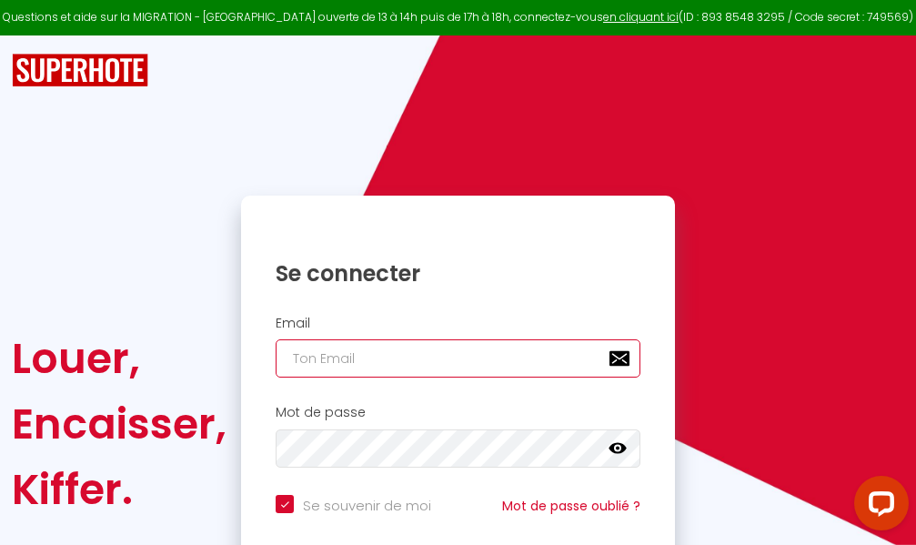
click at [445, 360] on input "email" at bounding box center [458, 358] width 365 height 38
type input "m"
checkbox input "true"
type input "ma"
checkbox input "true"
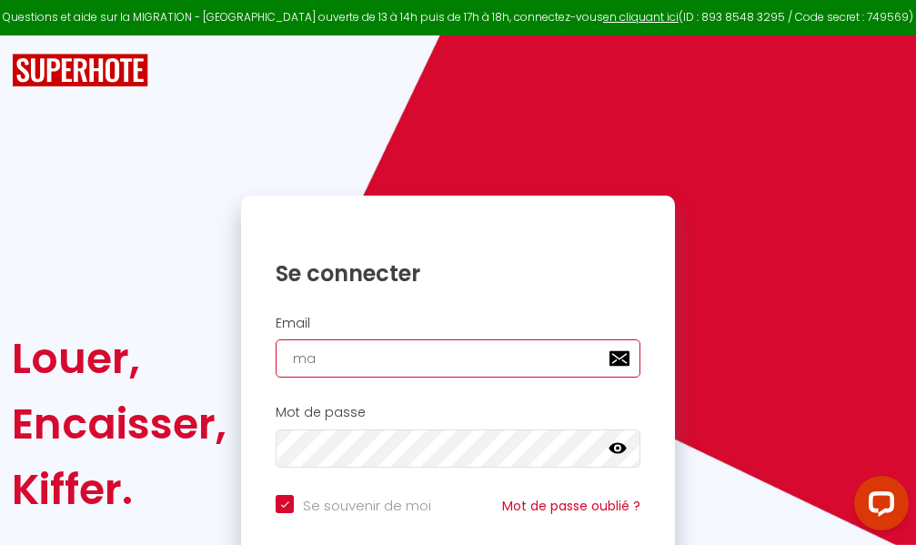
type input "mar"
checkbox input "true"
type input "marc"
checkbox input "true"
type input "marcd"
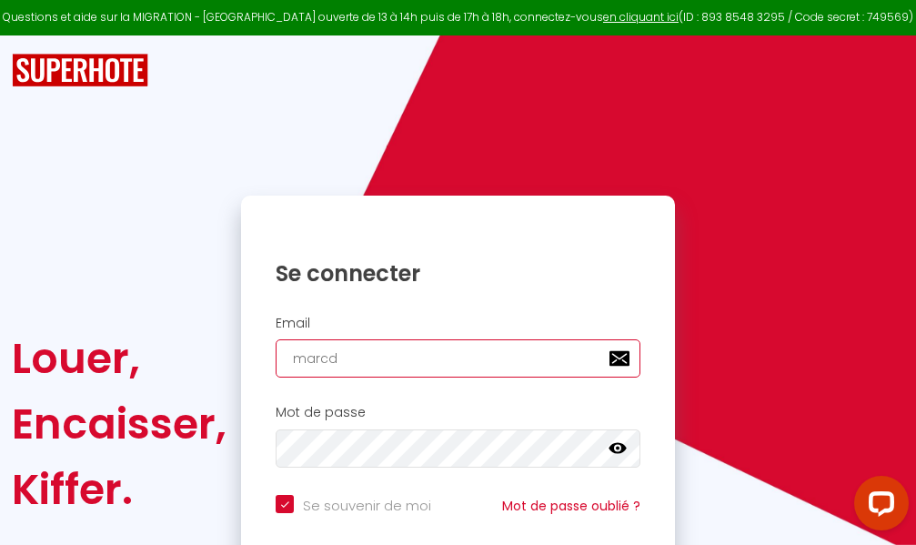
checkbox input "true"
type input "marcdp"
checkbox input "true"
type input "marcdpo"
checkbox input "true"
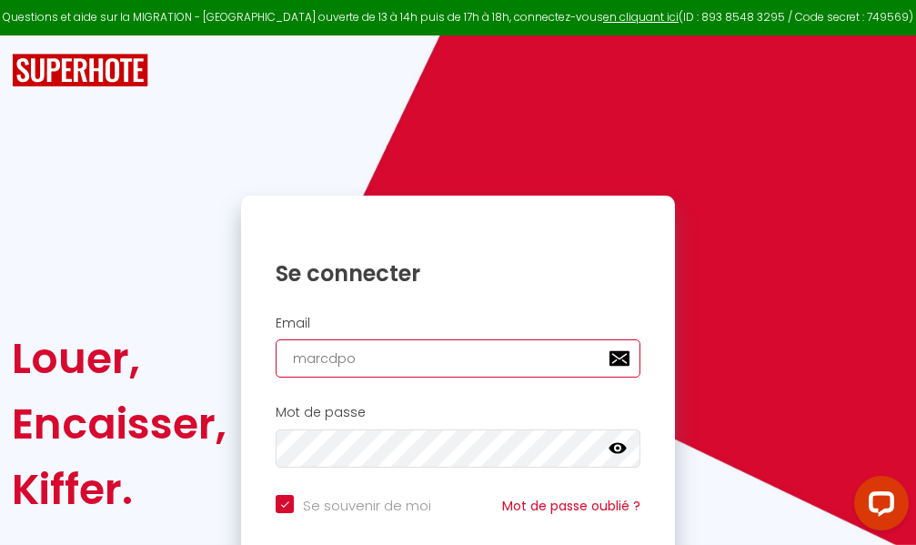
type input "marcdpoz"
checkbox input "true"
type input "marcdpoz."
checkbox input "true"
type input "marcdpoz.l"
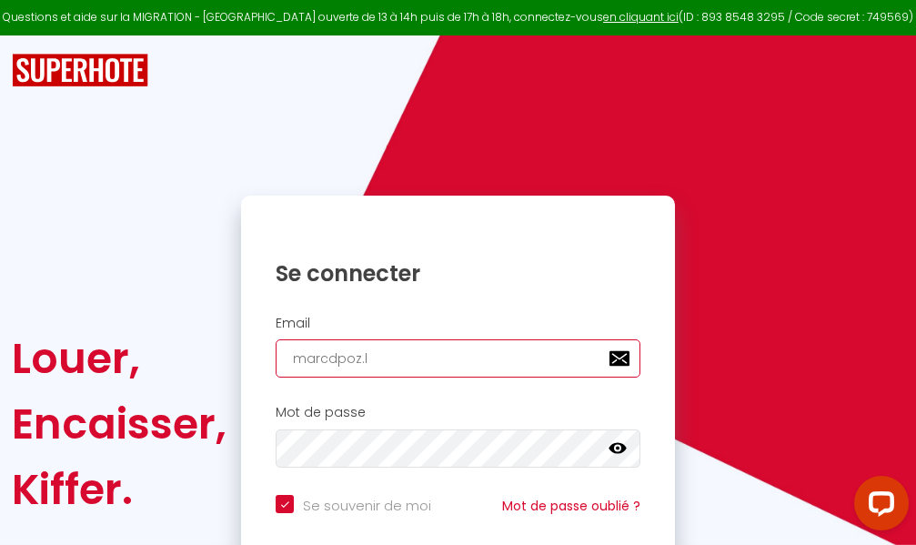
checkbox input "true"
type input "marcdpoz.lo"
checkbox input "true"
type input "marcdpoz.loc"
checkbox input "true"
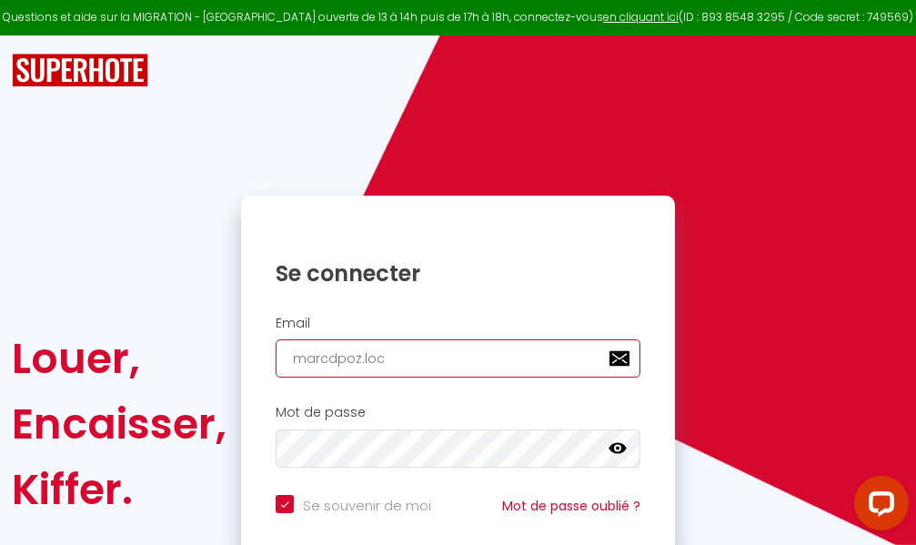
type input "marcdpoz.loca"
checkbox input "true"
type input "marcdpoz.locat"
checkbox input "true"
type input "marcdpoz.locati"
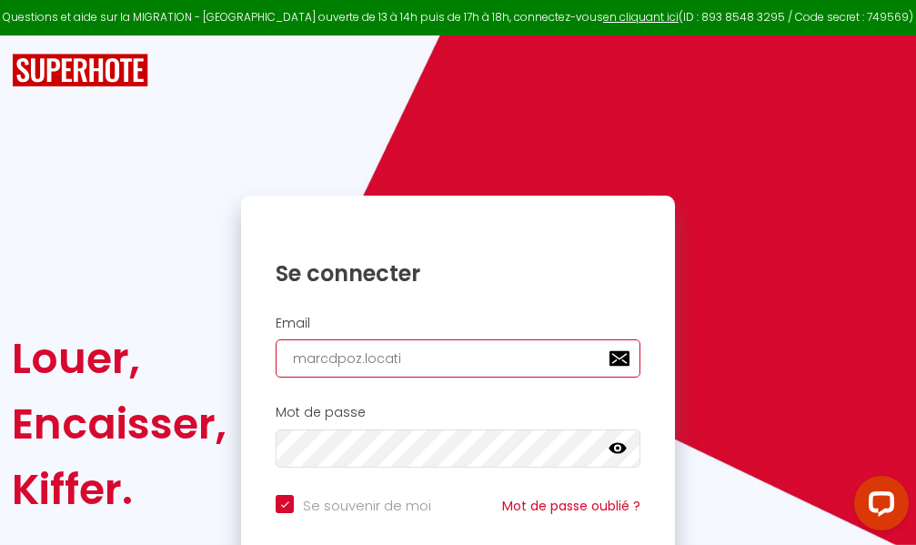
checkbox input "true"
type input "marcdpoz.locatio"
checkbox input "true"
type input "marcdpoz.location"
checkbox input "true"
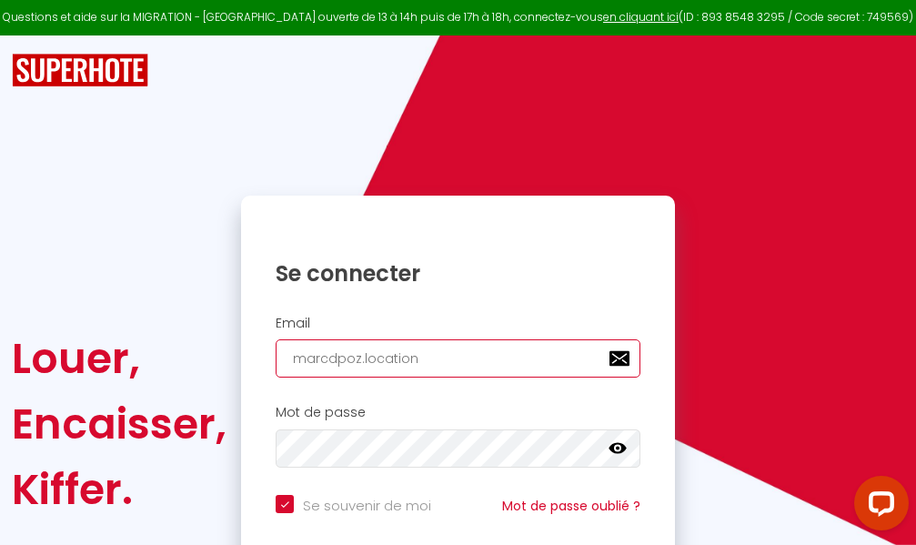
type input "marcdpoz.location@"
checkbox input "true"
type input "marcdpoz.location@g"
checkbox input "true"
type input "marcdpoz.location@gm"
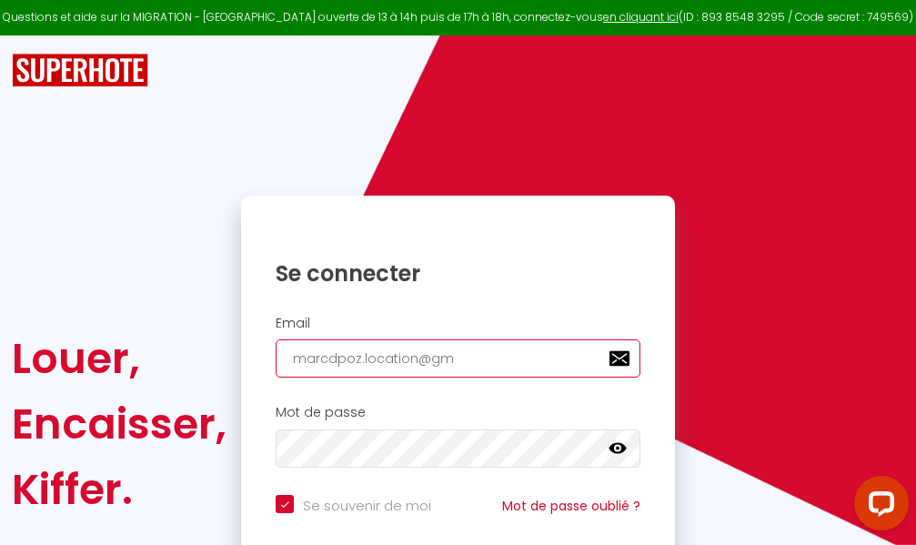
checkbox input "true"
type input "marcdpoz.location@gma"
checkbox input "true"
type input "marcdpoz.location@gmai"
checkbox input "true"
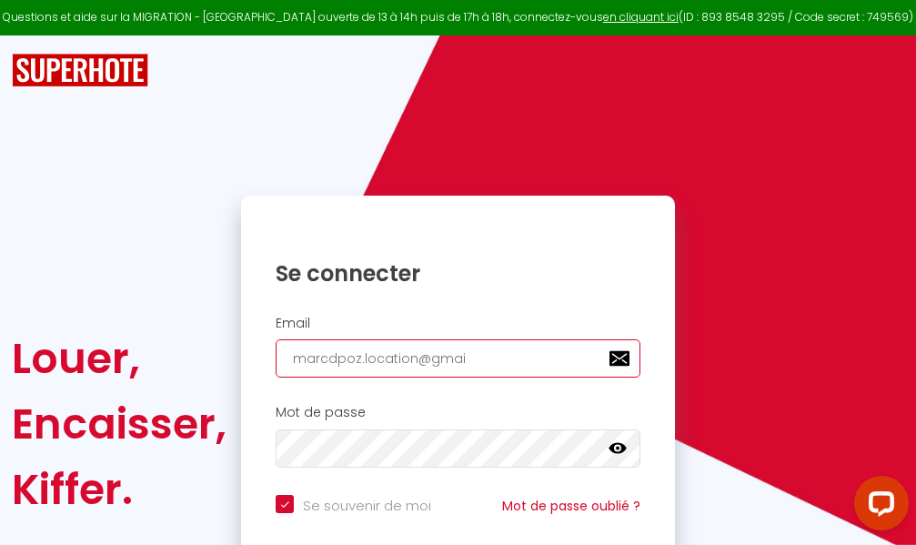
type input "[EMAIL_ADDRESS]"
checkbox input "true"
type input "[EMAIL_ADDRESS]."
checkbox input "true"
type input "marcdpoz.location@gmail.c"
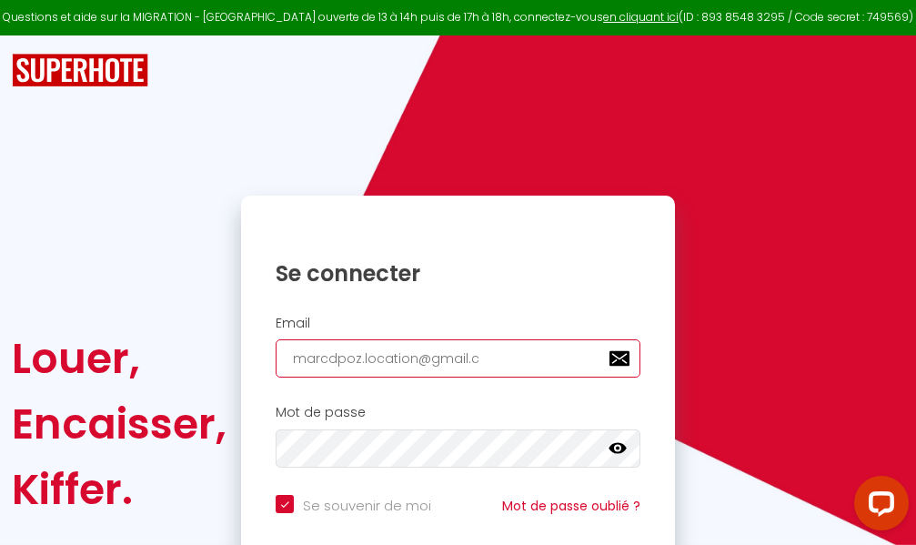
checkbox input "true"
type input "[EMAIL_ADDRESS][DOMAIN_NAME]"
checkbox input "true"
type input "[EMAIL_ADDRESS][DOMAIN_NAME]"
checkbox input "true"
